Goal: Task Accomplishment & Management: Manage account settings

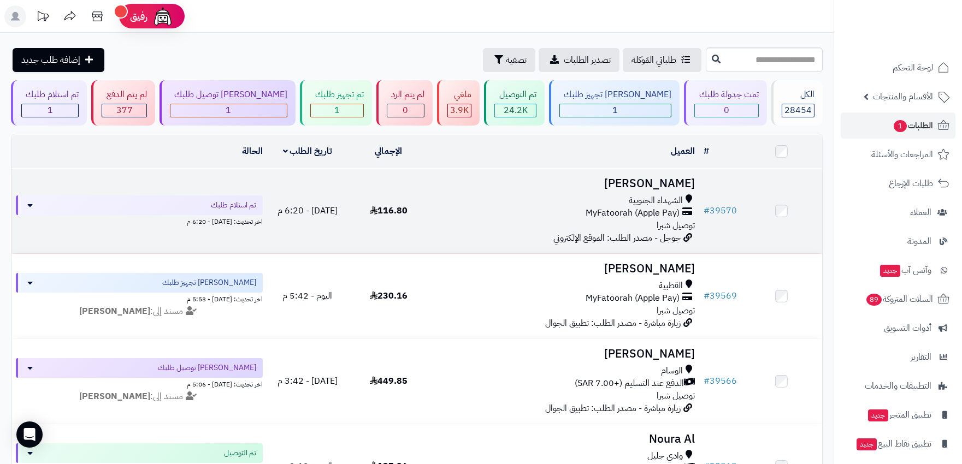
click at [494, 199] on div "الشهداء الجنوبية" at bounding box center [563, 200] width 261 height 13
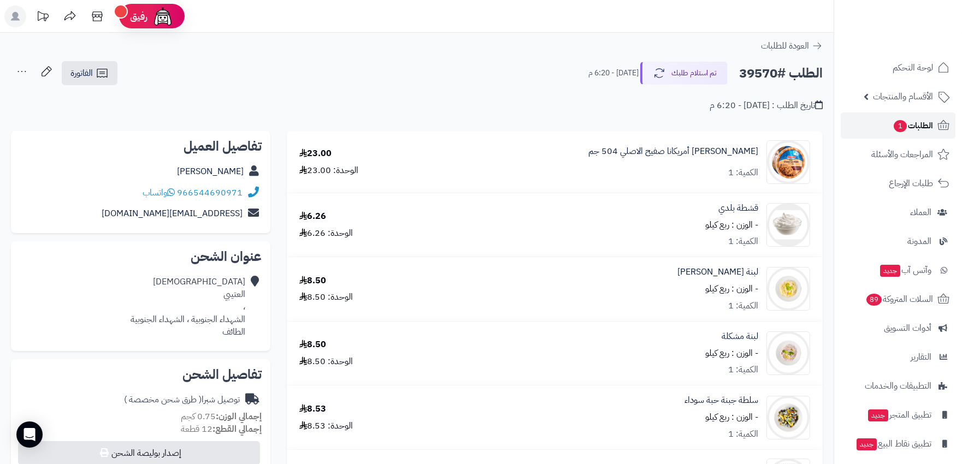
click at [900, 118] on span "الطلبات 1" at bounding box center [913, 125] width 40 height 15
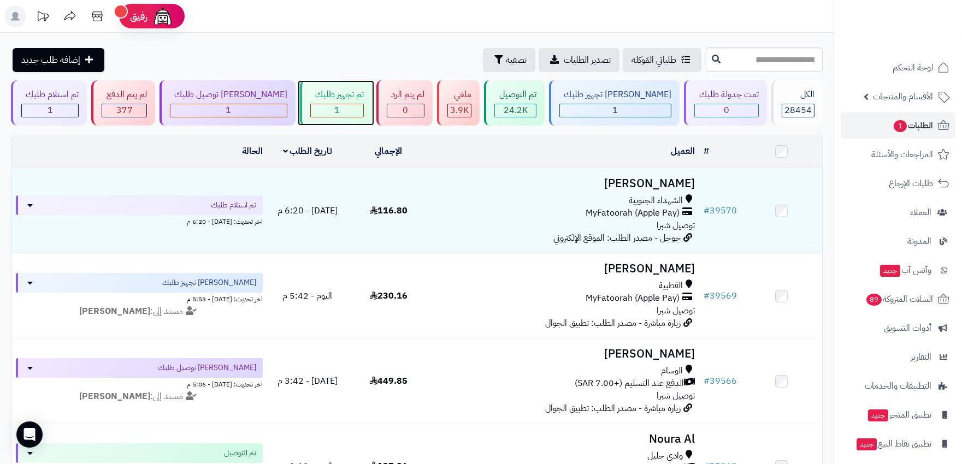
click at [354, 108] on div "تم تجهيز طلبك 1" at bounding box center [336, 102] width 72 height 45
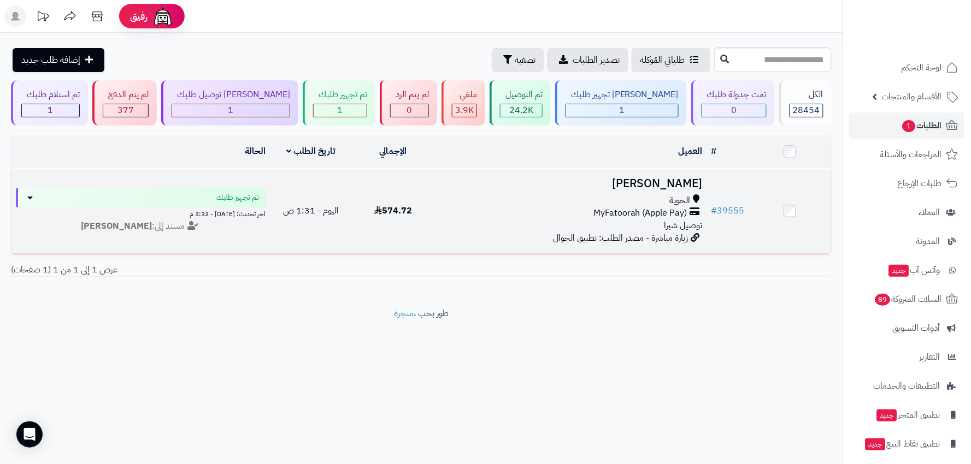
click at [432, 193] on td "574.72" at bounding box center [393, 211] width 82 height 85
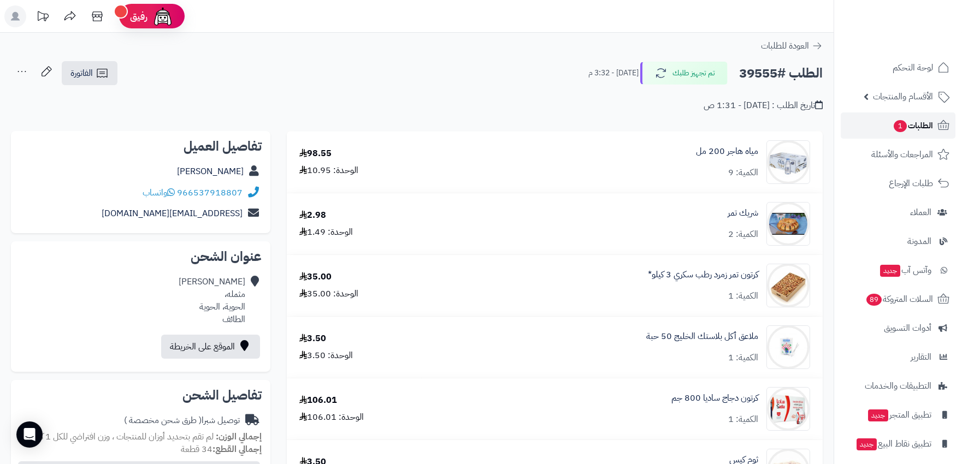
click at [916, 122] on span "الطلبات 1" at bounding box center [913, 125] width 40 height 15
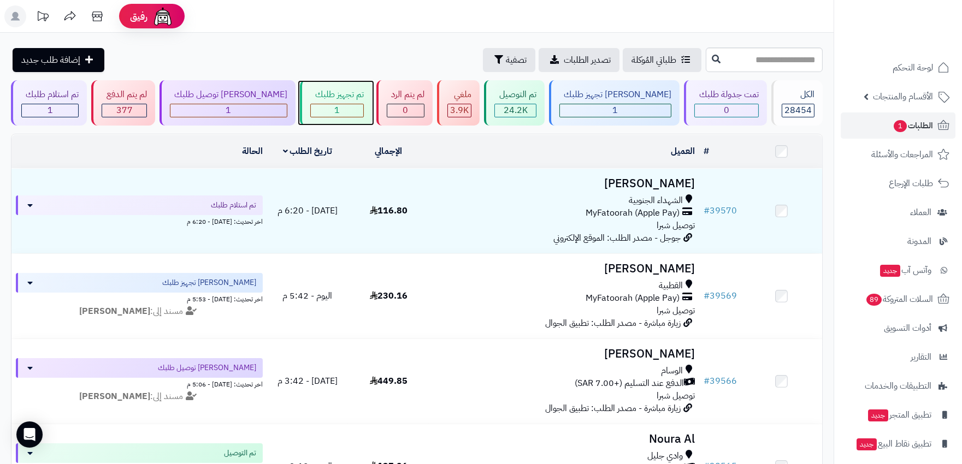
click at [332, 111] on div "1" at bounding box center [337, 110] width 52 height 13
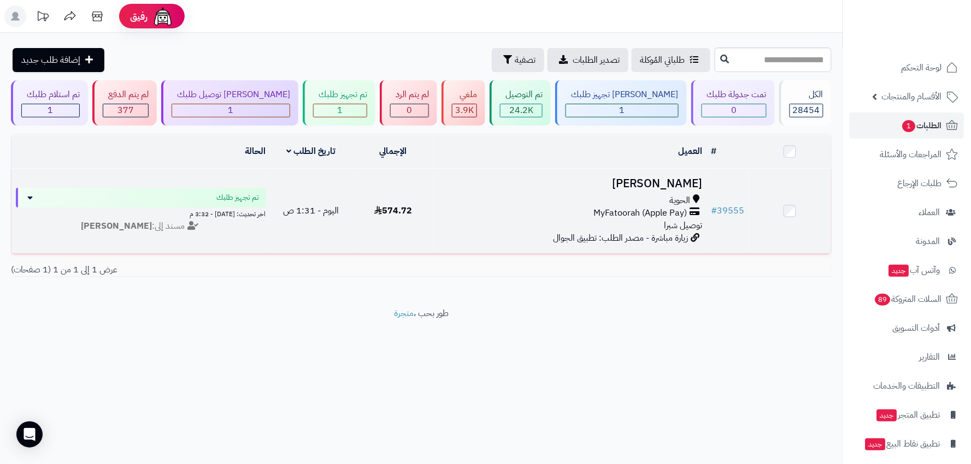
click at [501, 210] on div "MyFatoorah (Apple Pay)" at bounding box center [571, 213] width 264 height 13
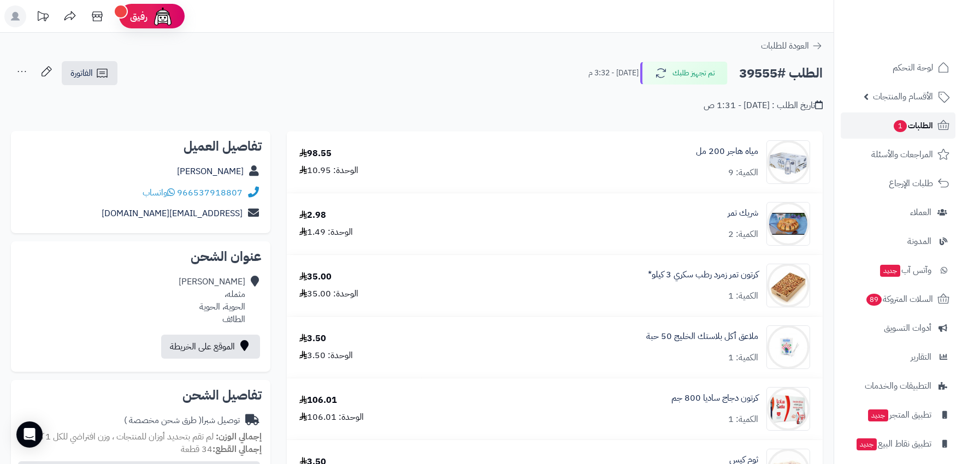
click at [919, 125] on span "الطلبات 1" at bounding box center [913, 125] width 40 height 15
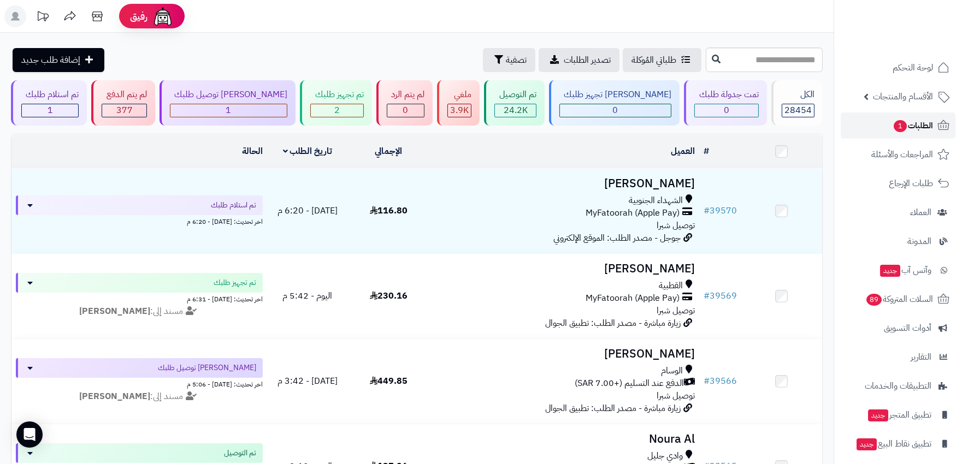
click at [872, 123] on link "الطلبات 1" at bounding box center [898, 126] width 115 height 26
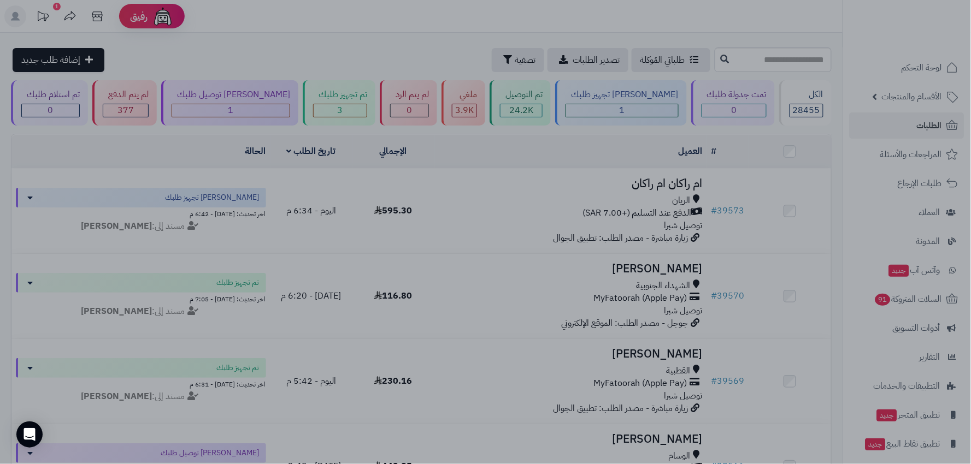
click at [748, 228] on div at bounding box center [485, 232] width 971 height 464
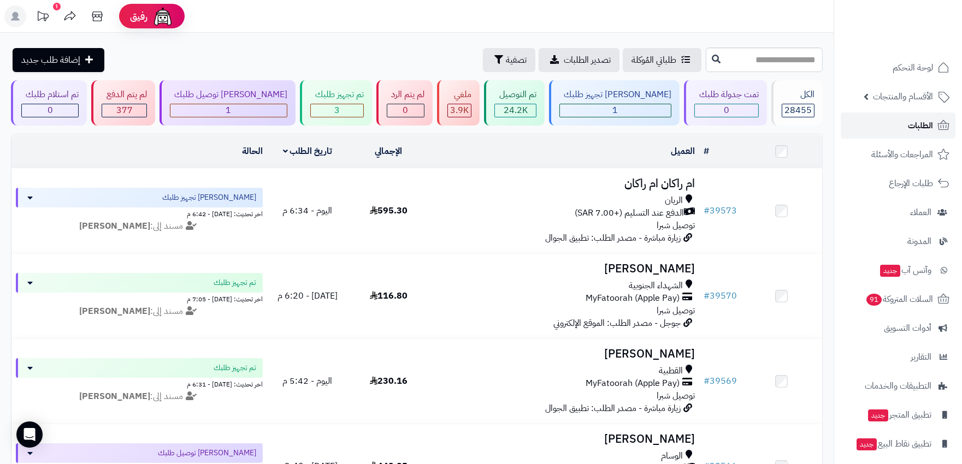
click at [913, 135] on link "الطلبات" at bounding box center [898, 126] width 115 height 26
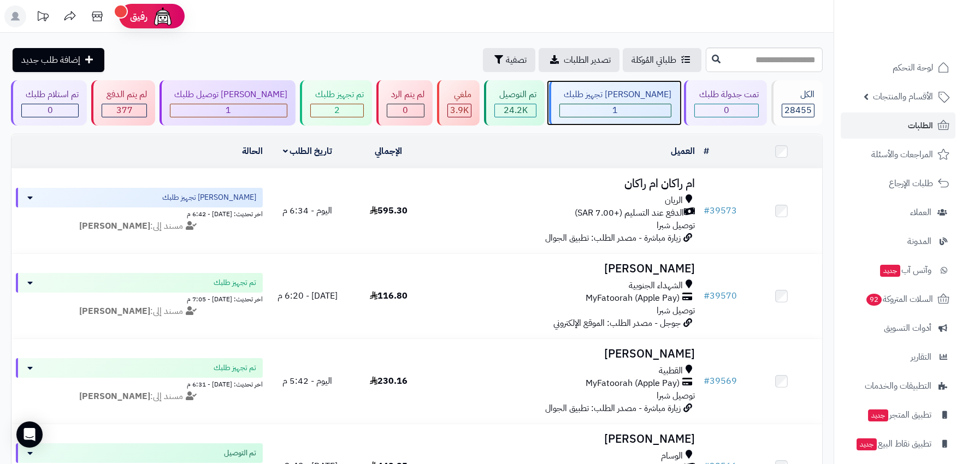
click at [601, 110] on div "1" at bounding box center [615, 110] width 111 height 13
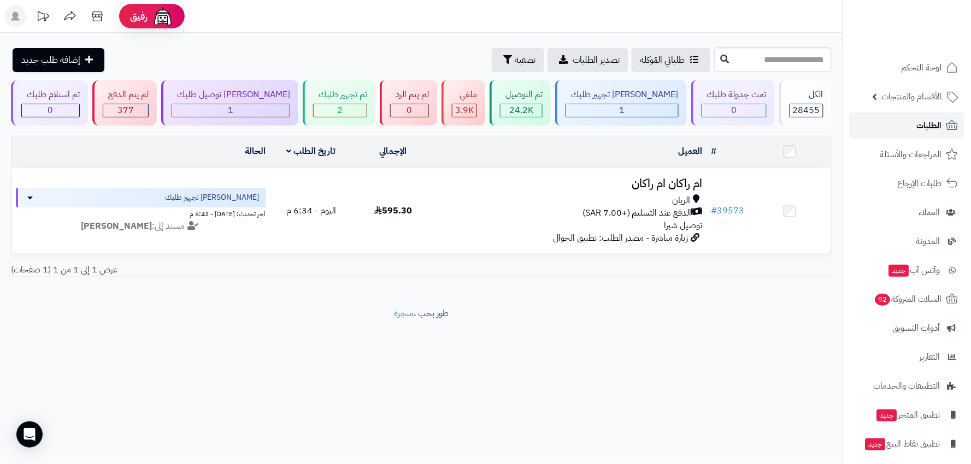
click at [930, 121] on span "الطلبات" at bounding box center [929, 125] width 25 height 15
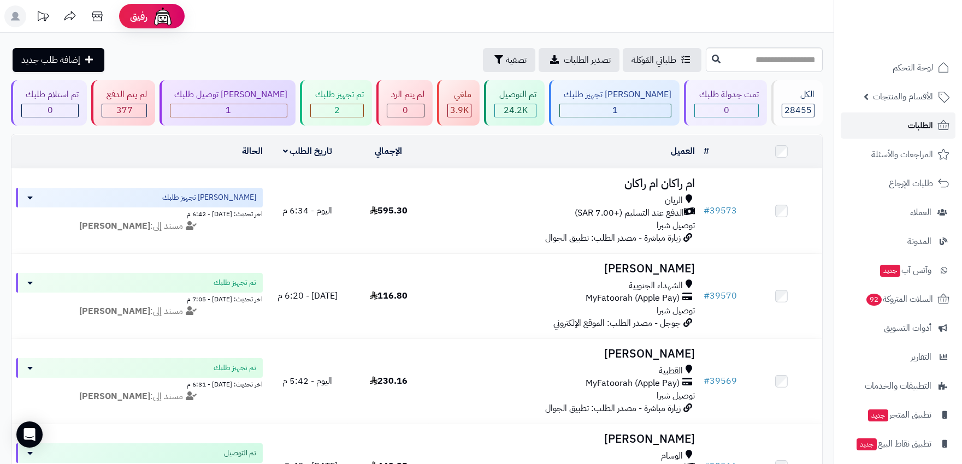
click at [909, 123] on span "الطلبات" at bounding box center [920, 125] width 25 height 15
